Goal: Task Accomplishment & Management: Use online tool/utility

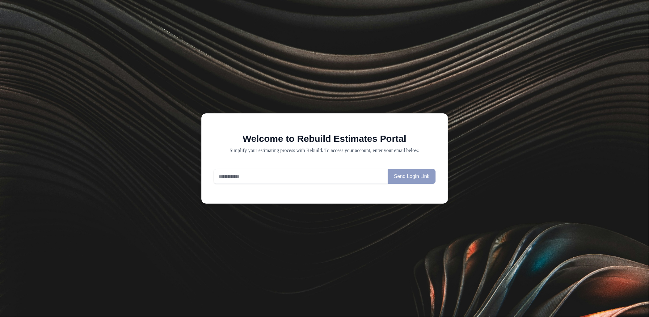
click at [267, 181] on input "email" at bounding box center [301, 176] width 175 height 15
type input "**********"
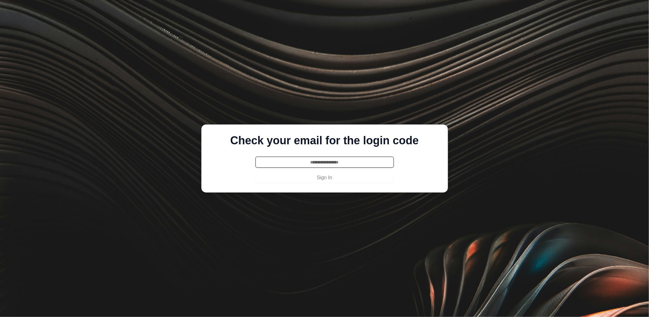
click at [345, 163] on input "text" at bounding box center [325, 162] width 138 height 11
paste input "******"
type input "******"
click at [339, 178] on button "Sign In" at bounding box center [325, 178] width 138 height 10
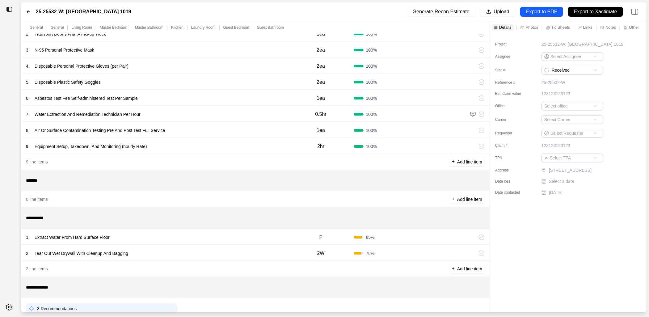
scroll to position [121, 0]
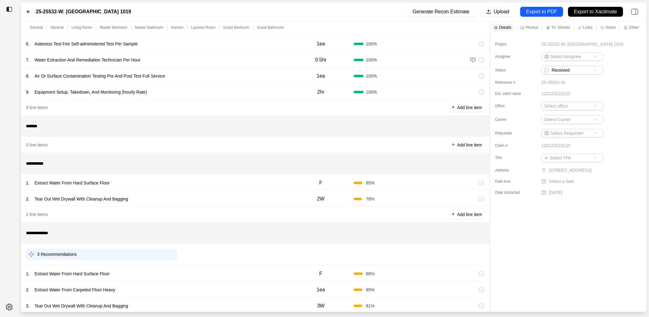
click at [164, 183] on div "1 . Extract Water From Hard Surface Floor" at bounding box center [157, 183] width 262 height 9
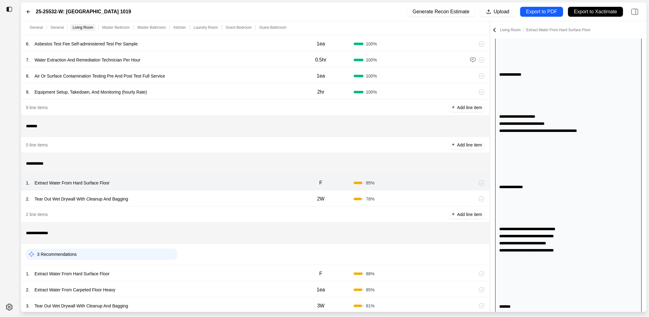
scroll to position [0, 0]
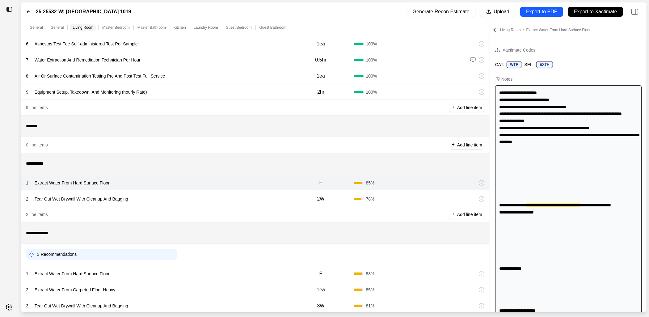
click at [184, 198] on div "2 . Tear Out Wet Drywall With Cleanup And Bagging" at bounding box center [157, 199] width 262 height 9
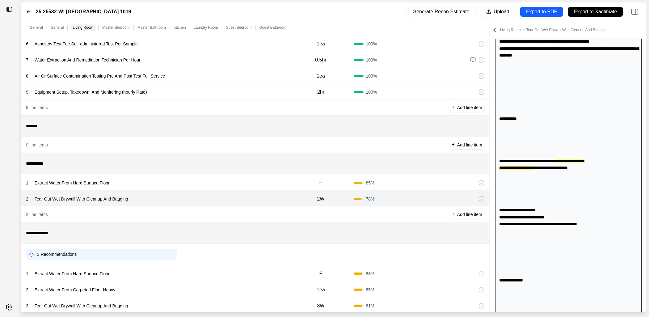
click at [202, 185] on div "1 . Extract Water From Hard Surface Floor" at bounding box center [157, 183] width 262 height 9
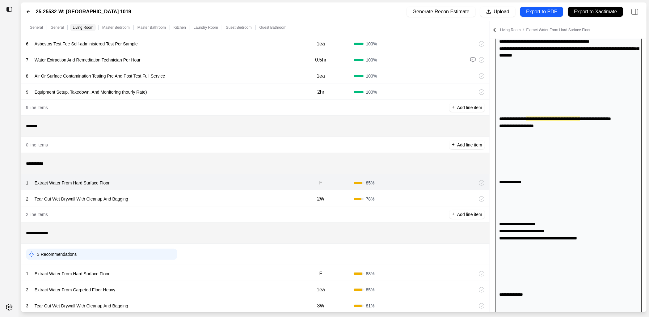
scroll to position [79, 0]
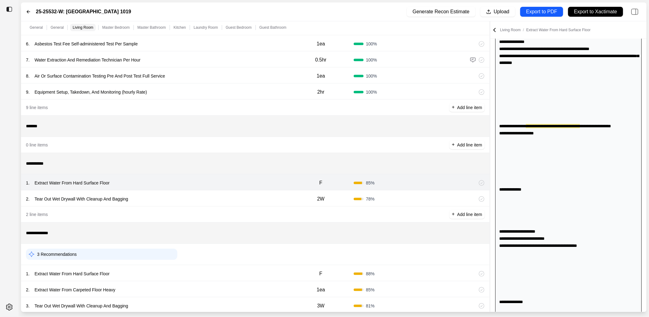
click at [202, 201] on div "2 . Tear Out Wet Drywall With Cleanup And Bagging" at bounding box center [157, 199] width 262 height 9
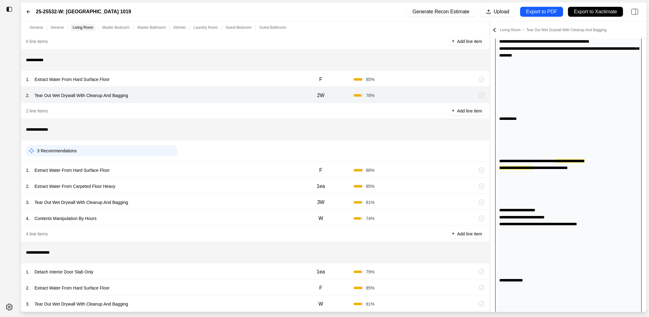
scroll to position [226, 0]
click at [222, 165] on div "1 . Extract Water From Hard Surface Floor" at bounding box center [157, 169] width 262 height 9
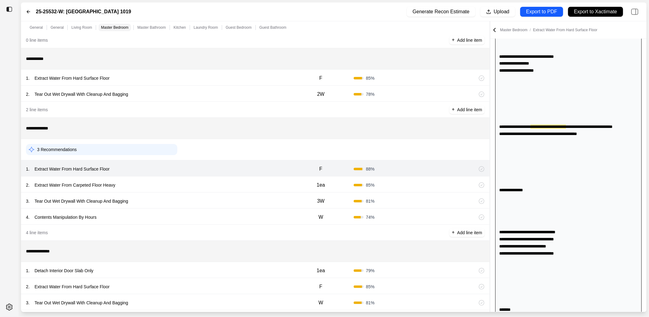
scroll to position [192, 0]
click at [214, 184] on div "2 . Extract Water From Carpeted Floor Heavy" at bounding box center [157, 185] width 262 height 9
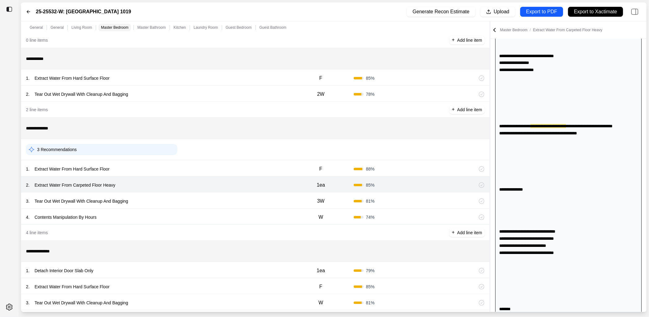
click at [215, 201] on div "3 . Tear Out Wet Drywall With Cleanup And Bagging" at bounding box center [157, 201] width 262 height 9
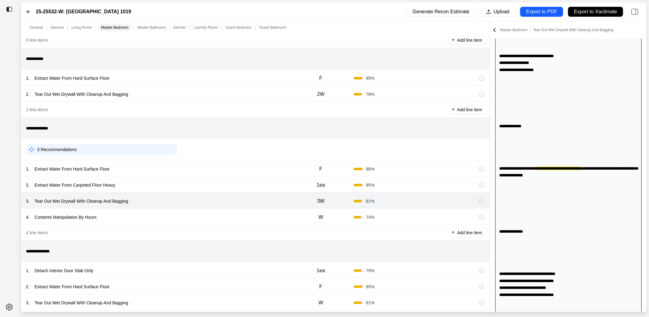
scroll to position [199, 0]
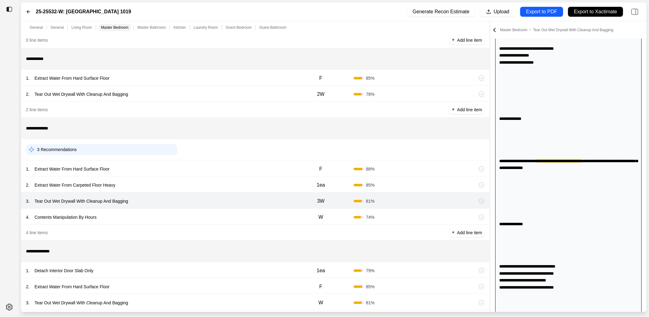
click at [213, 209] on div "4 . Contents Manipulation By Hours W 74 %" at bounding box center [255, 217] width 469 height 16
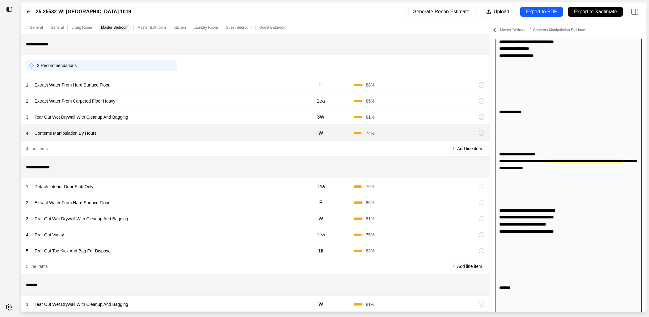
scroll to position [317, 0]
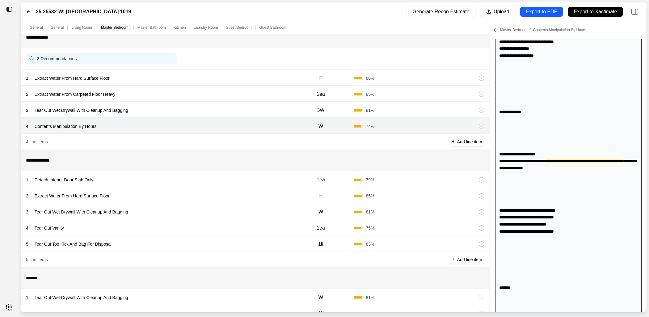
click at [221, 179] on div "1 . Detach Interior Door Slab Only" at bounding box center [157, 180] width 262 height 9
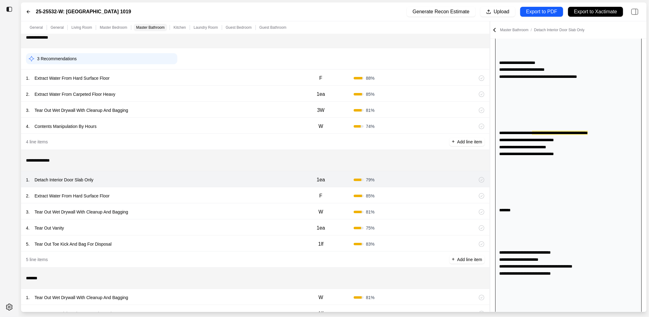
scroll to position [304, 0]
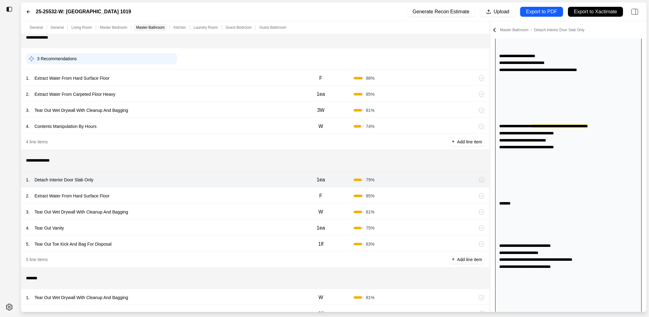
click at [220, 196] on div "2 . Extract Water From Hard Surface Floor" at bounding box center [157, 196] width 262 height 9
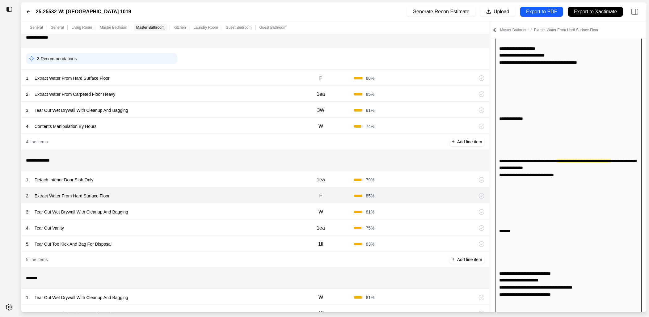
click at [220, 206] on div "3 . Tear Out Wet Drywall With Cleanup And Bagging W 81 %" at bounding box center [255, 211] width 469 height 16
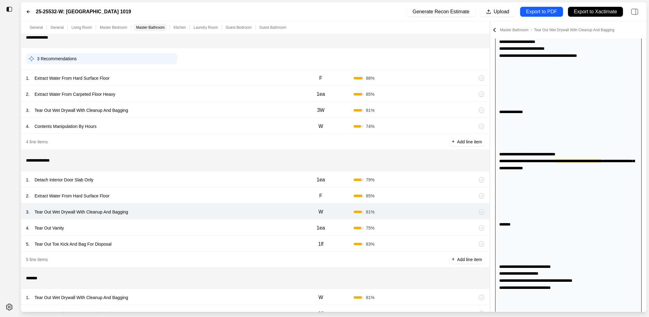
click at [221, 223] on div "4 . Tear Out Vanity 1ea 75 %" at bounding box center [255, 227] width 469 height 16
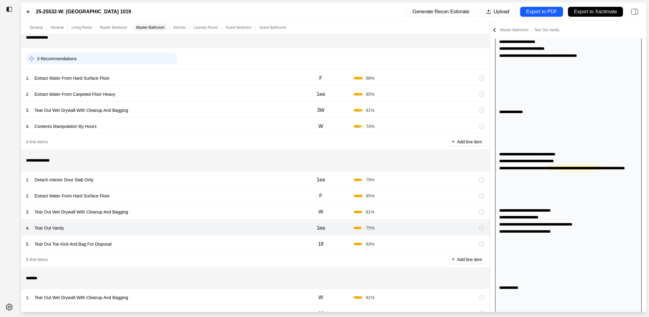
scroll to position [325, 0]
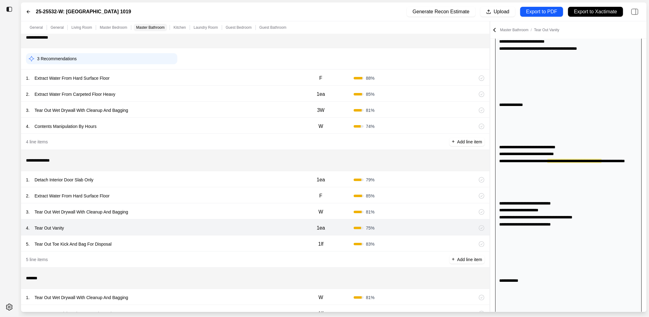
click at [220, 245] on div "5 . Tear Out Toe Kick And Bag For Disposal" at bounding box center [157, 244] width 262 height 9
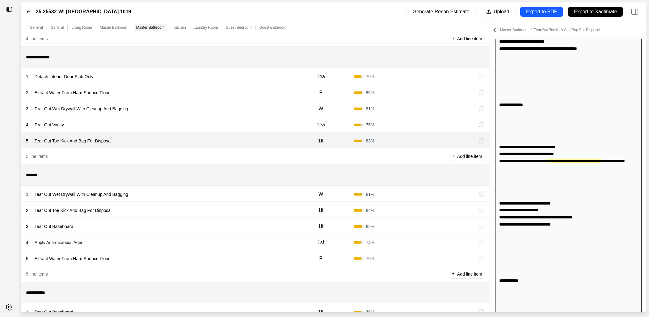
scroll to position [422, 0]
click at [234, 193] on div "1 . Tear Out Wet Drywall With Cleanup And Bagging" at bounding box center [157, 193] width 262 height 9
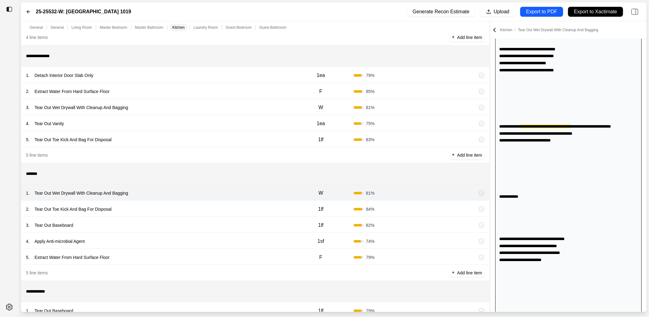
scroll to position [424, 0]
click at [233, 201] on div "1 . Tear Out Wet Drywall With Cleanup And Bagging W 81 %" at bounding box center [255, 193] width 469 height 16
click at [233, 209] on div "2 . Tear Out Toe Kick And Bag For Disposal" at bounding box center [157, 209] width 262 height 9
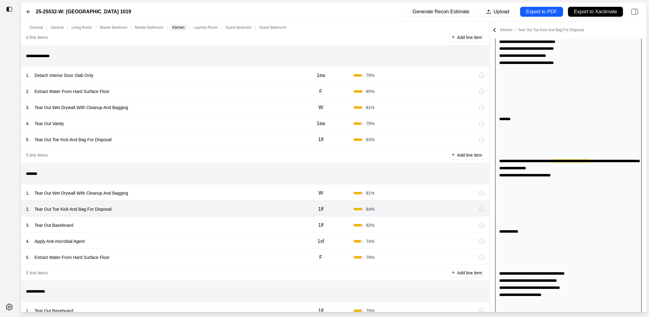
click at [232, 225] on div "3 . Tear Out Baseboard" at bounding box center [157, 225] width 262 height 9
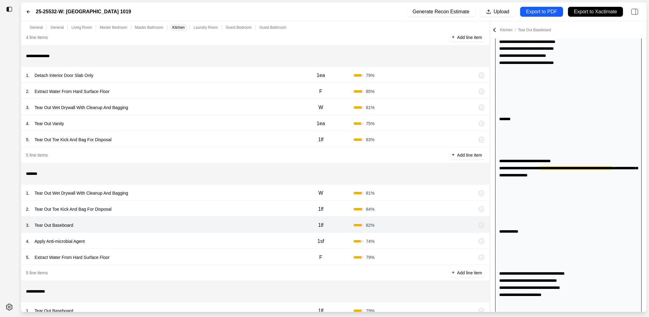
scroll to position [438, 0]
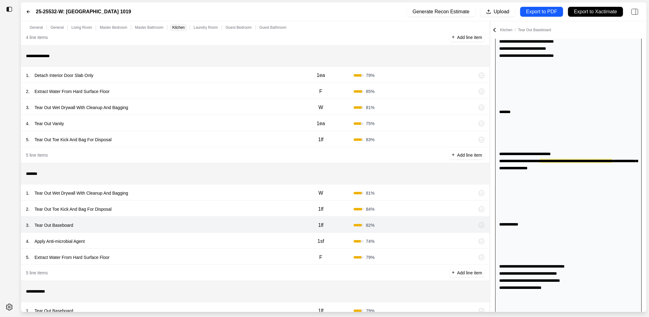
click at [232, 238] on div "4 . Apply Anti-microbial Agent" at bounding box center [157, 241] width 262 height 9
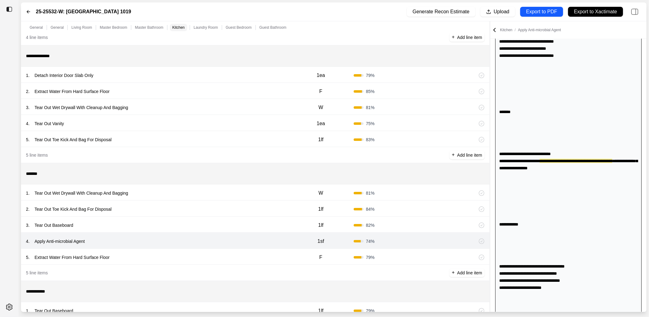
click at [232, 260] on div "5 . Extract Water From Hard Surface Floor" at bounding box center [157, 257] width 262 height 9
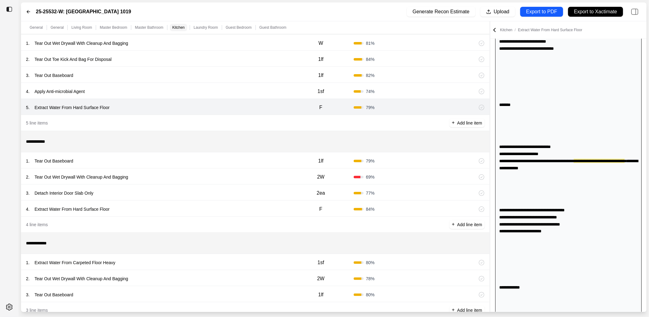
scroll to position [573, 0]
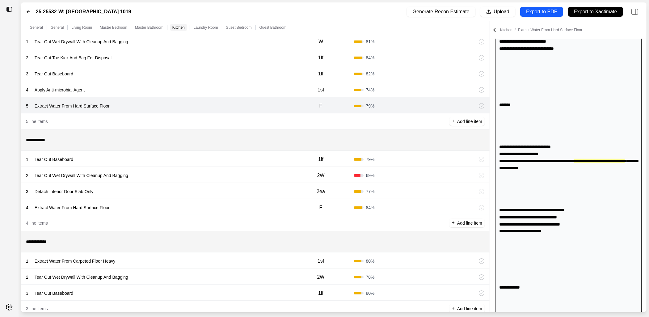
click at [236, 169] on div "2 . Tear Out Wet Drywall With Cleanup And Bagging 2W 69 %" at bounding box center [255, 175] width 469 height 16
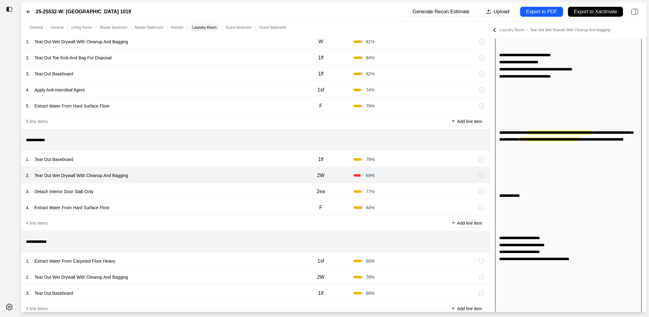
scroll to position [543, 0]
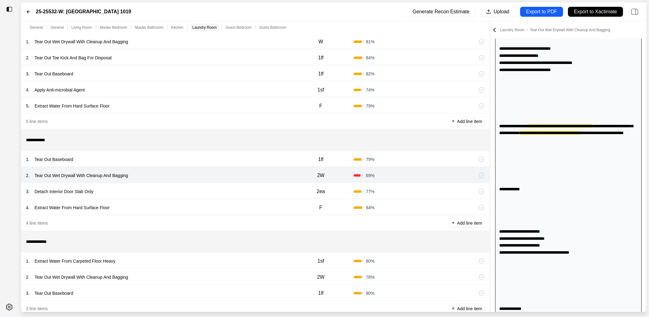
click at [236, 158] on div "1 . Tear Out Baseboard" at bounding box center [157, 159] width 262 height 9
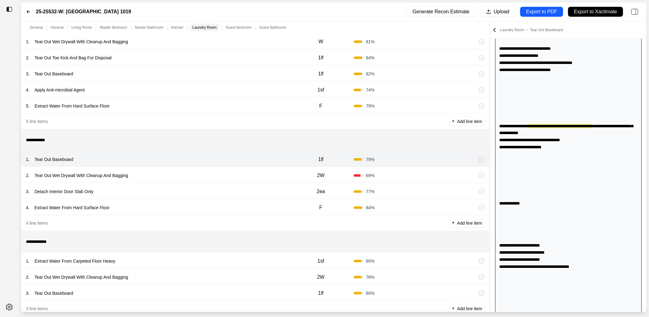
click at [236, 172] on div "2 . Tear Out Wet Drywall With Cleanup And Bagging" at bounding box center [157, 175] width 262 height 9
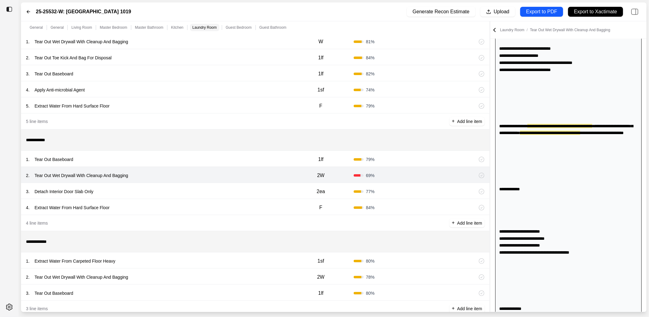
click at [237, 187] on div "3 . Detach Interior Door Slab Only 2ea 77 %" at bounding box center [255, 191] width 469 height 16
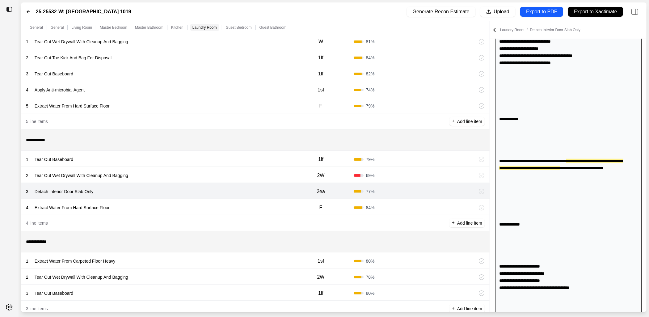
click at [238, 205] on div "4 . Extract Water From Hard Surface Floor" at bounding box center [157, 207] width 262 height 9
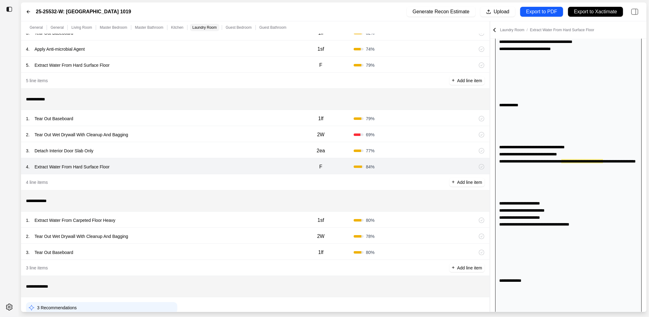
scroll to position [625, 0]
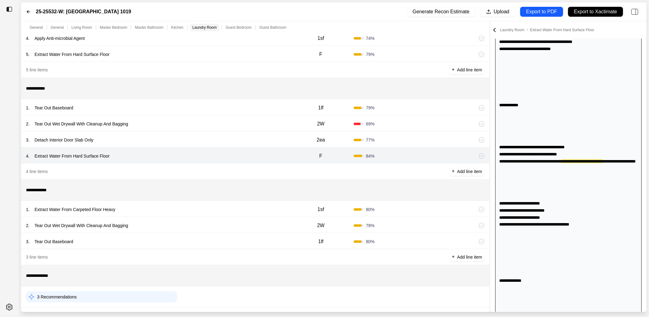
click at [235, 208] on div "1 . Extract Water From Carpeted Floor Heavy" at bounding box center [157, 209] width 262 height 9
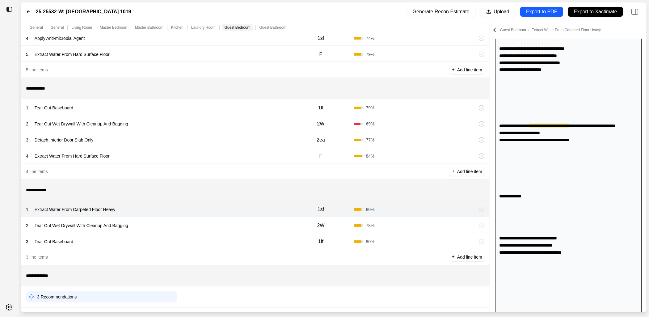
click at [235, 220] on div "2 . Tear Out Wet Drywall With Cleanup And Bagging 2W 78 %" at bounding box center [255, 225] width 469 height 16
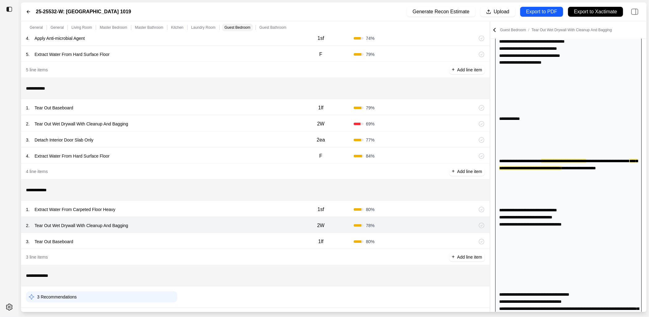
click at [236, 237] on div "3 . Tear Out Baseboard 1lf 80 %" at bounding box center [255, 241] width 469 height 16
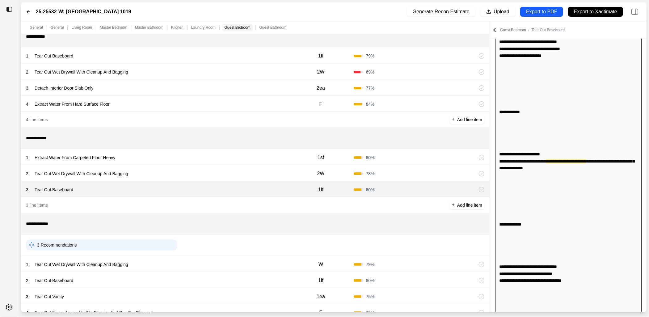
scroll to position [711, 0]
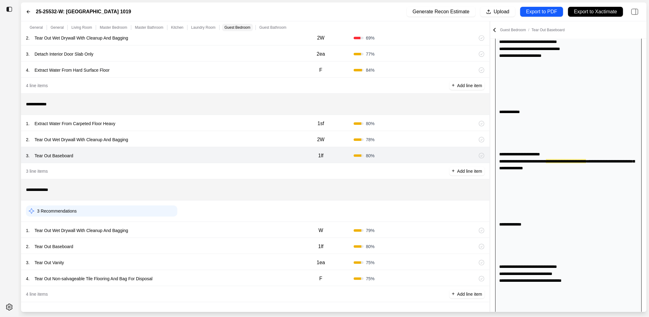
click at [236, 231] on div "1 . Tear Out Wet Drywall With Cleanup And Bagging" at bounding box center [157, 230] width 262 height 9
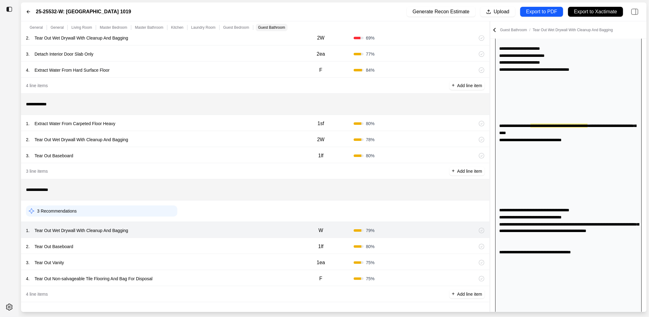
click at [235, 245] on div "2 . Tear Out Baseboard" at bounding box center [157, 246] width 262 height 9
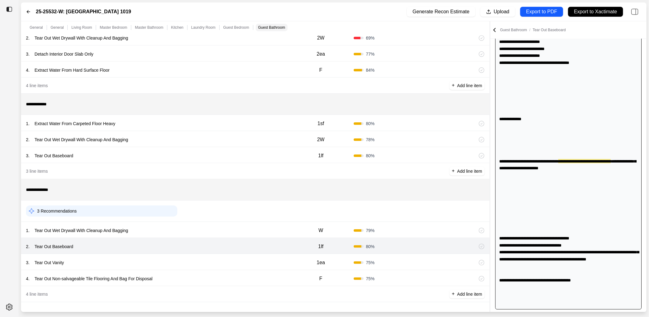
click at [236, 259] on div "3 . Tear Out Vanity" at bounding box center [157, 262] width 262 height 9
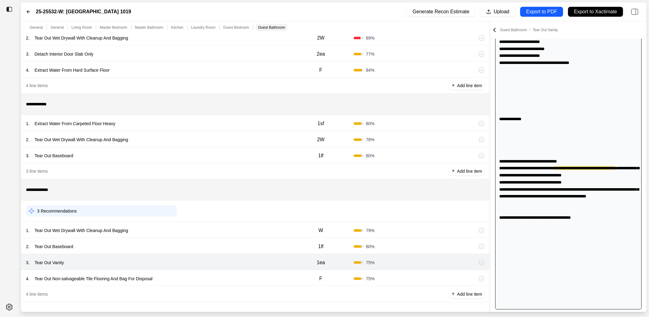
scroll to position [796, 0]
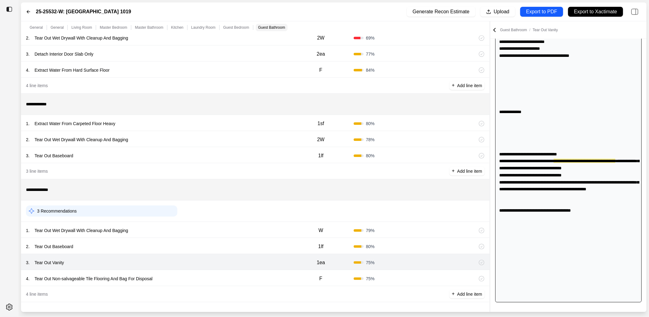
click at [235, 245] on div "2 . Tear Out Baseboard" at bounding box center [157, 246] width 262 height 9
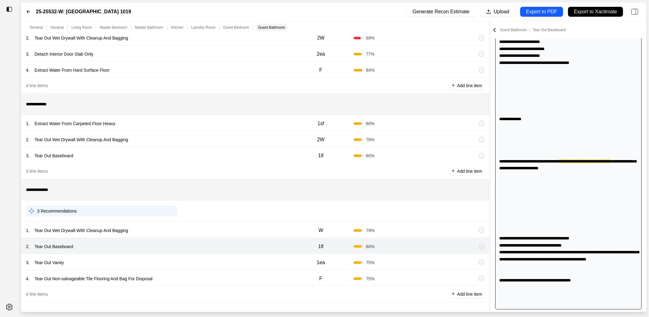
click at [235, 277] on div "4 . Tear Out Non-salvageable Tile Flooring And Bag For Disposal" at bounding box center [157, 278] width 262 height 9
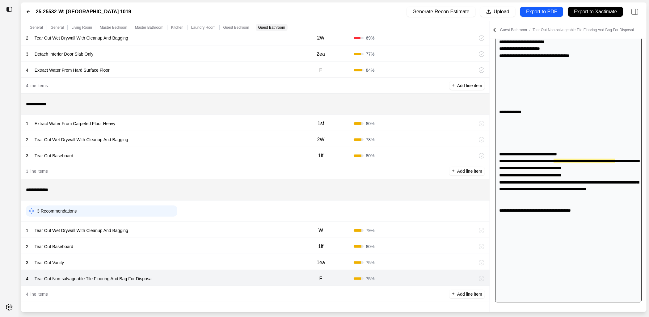
click at [231, 231] on div "1 . Tear Out Wet Drywall With Cleanup And Bagging" at bounding box center [157, 230] width 262 height 9
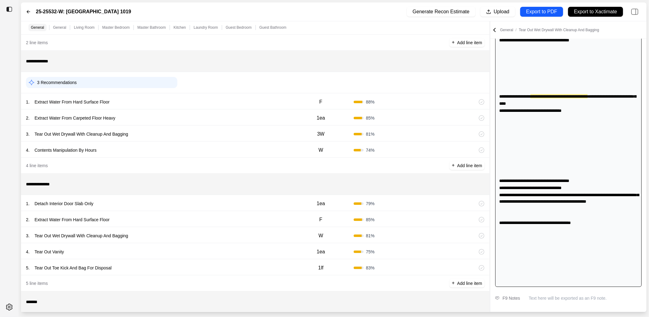
scroll to position [0, 0]
